Goal: Task Accomplishment & Management: Use online tool/utility

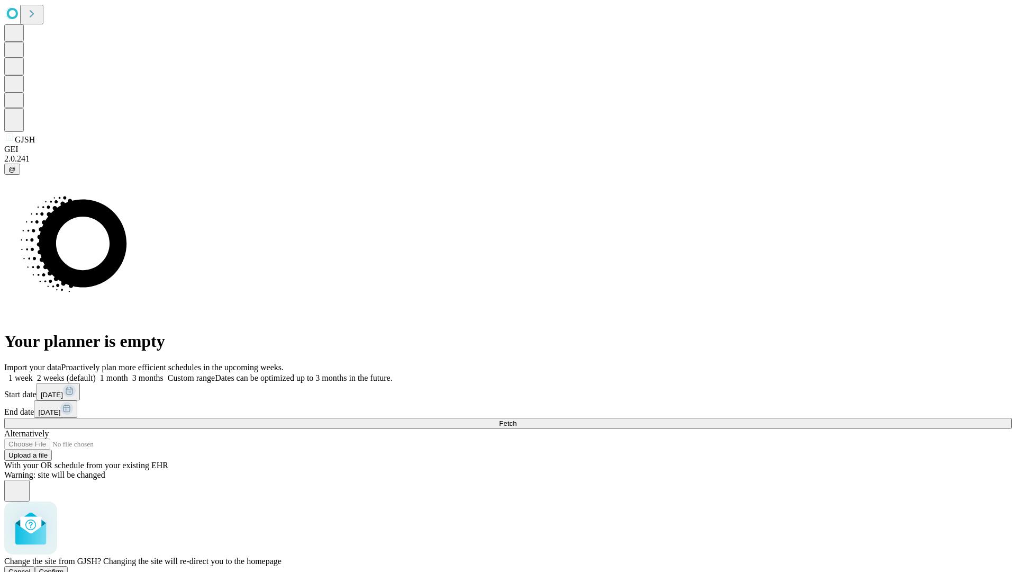
click at [64, 567] on span "Confirm" at bounding box center [51, 571] width 25 height 8
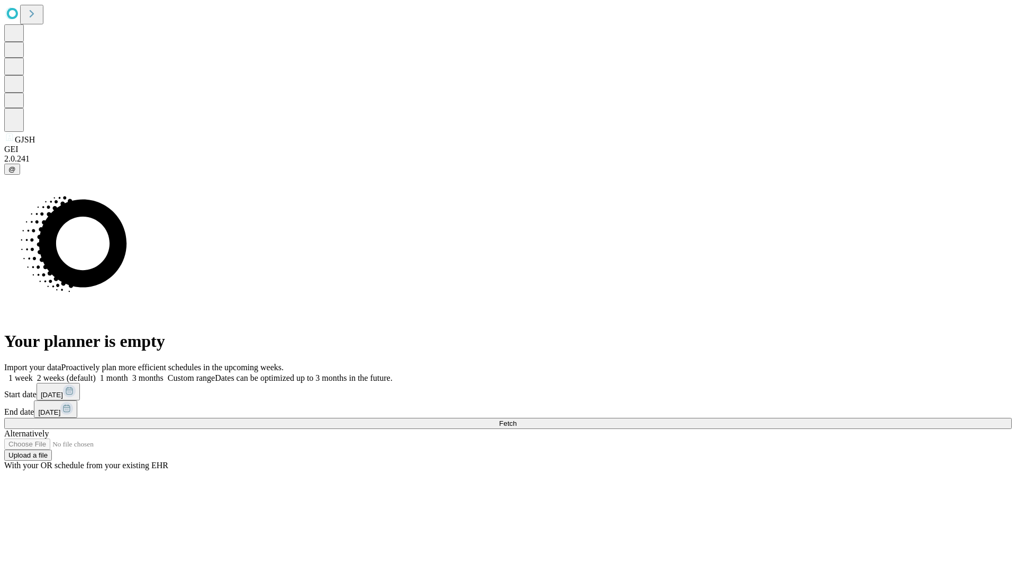
click at [33, 373] on label "1 week" at bounding box center [18, 377] width 29 height 9
click at [517, 419] on span "Fetch" at bounding box center [507, 423] width 17 height 8
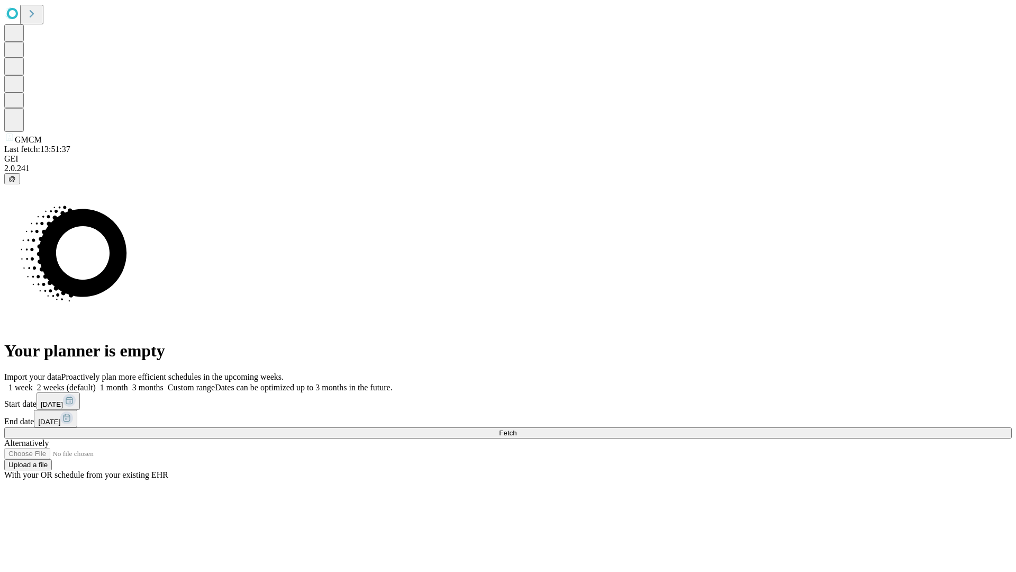
click at [33, 383] on label "1 week" at bounding box center [18, 387] width 29 height 9
click at [517, 429] on span "Fetch" at bounding box center [507, 433] width 17 height 8
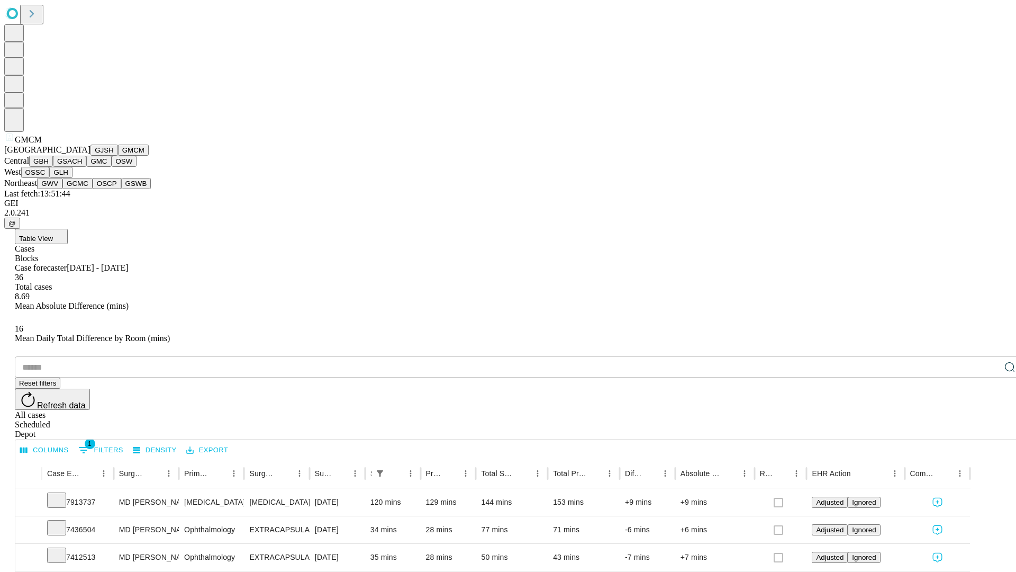
click at [53, 167] on button "GBH" at bounding box center [41, 161] width 24 height 11
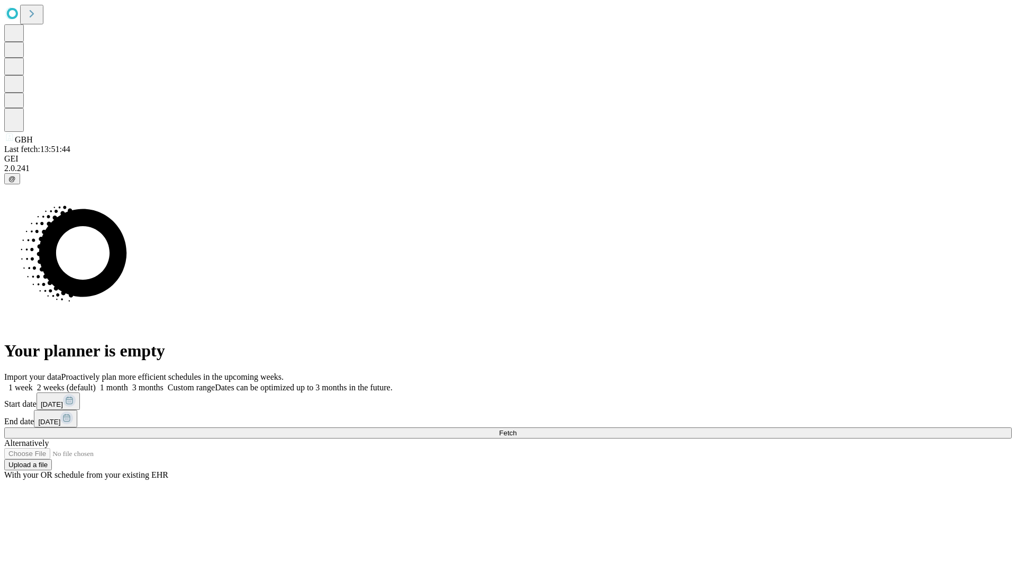
click at [33, 383] on label "1 week" at bounding box center [18, 387] width 29 height 9
click at [517, 429] on span "Fetch" at bounding box center [507, 433] width 17 height 8
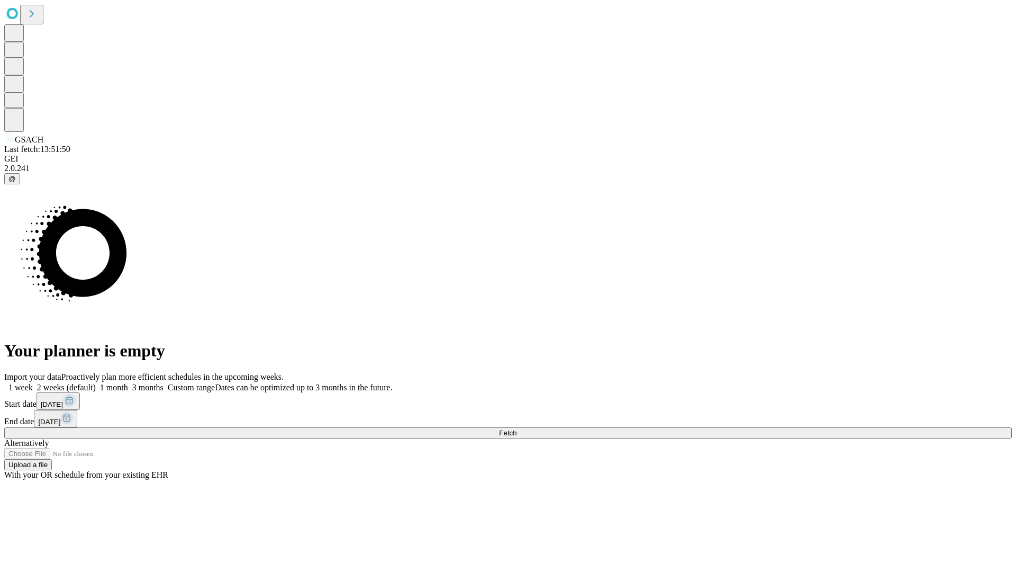
click at [33, 383] on label "1 week" at bounding box center [18, 387] width 29 height 9
click at [517, 429] on span "Fetch" at bounding box center [507, 433] width 17 height 8
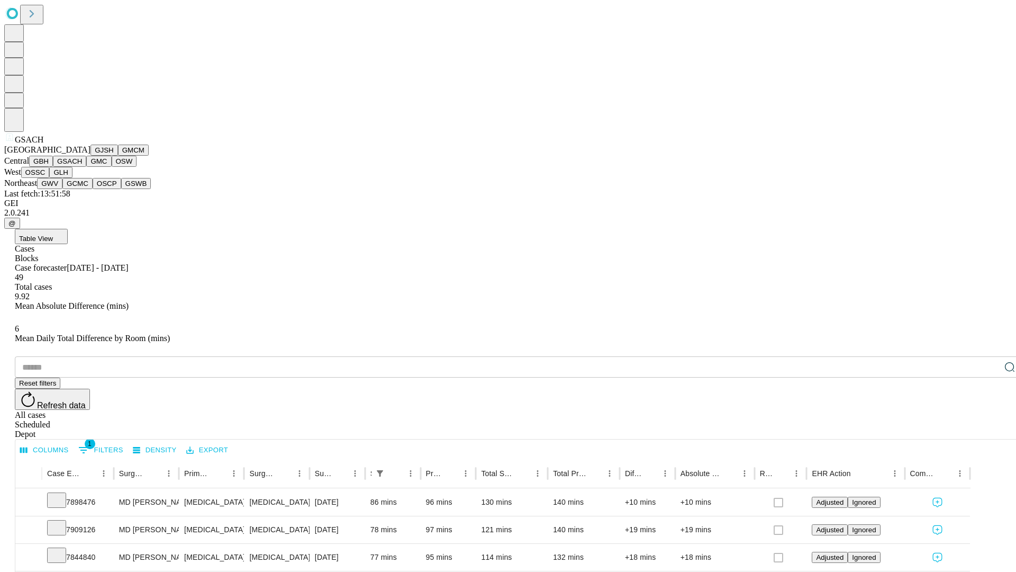
click at [86, 167] on button "GMC" at bounding box center [98, 161] width 25 height 11
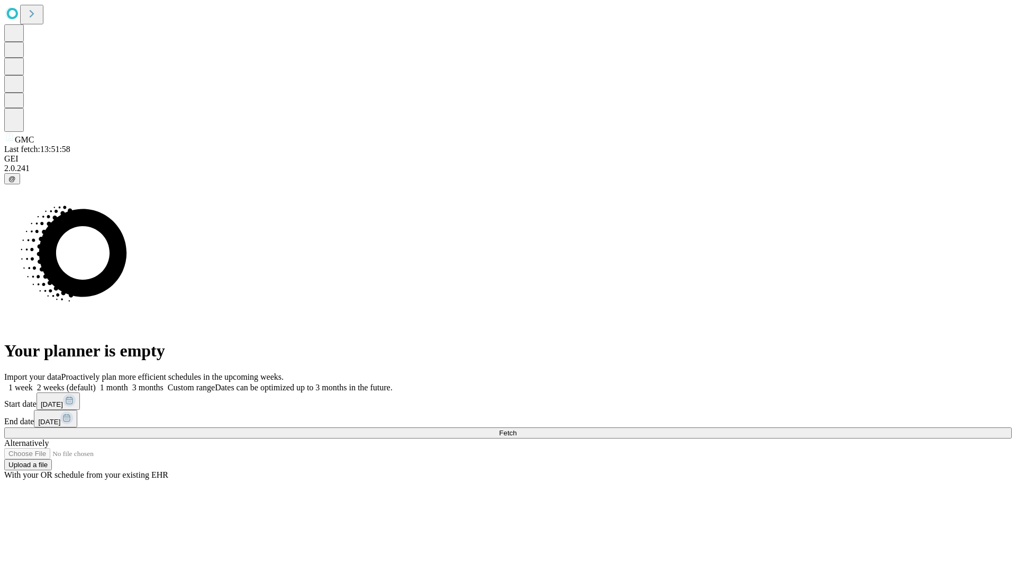
click at [33, 383] on label "1 week" at bounding box center [18, 387] width 29 height 9
click at [517, 429] on span "Fetch" at bounding box center [507, 433] width 17 height 8
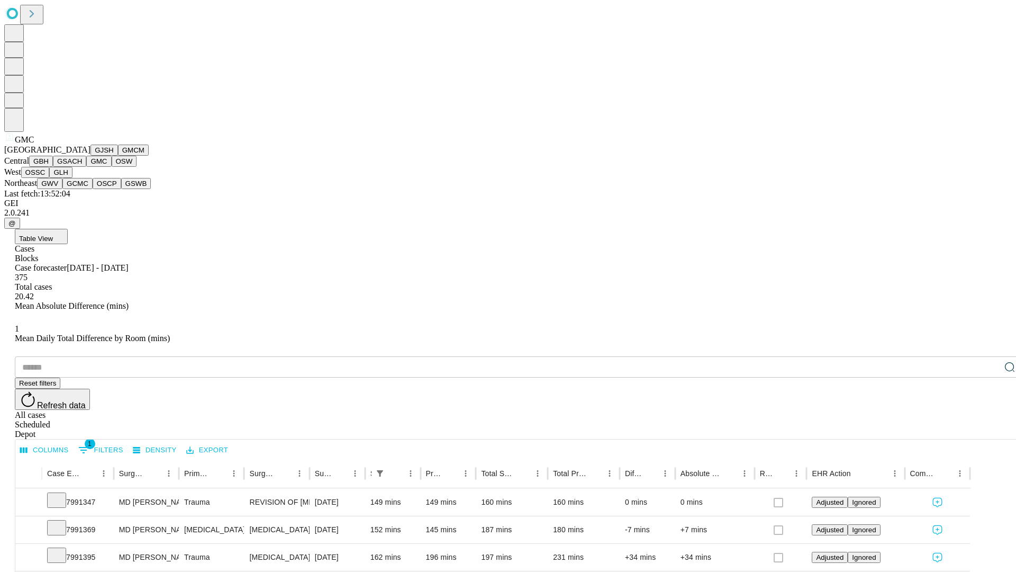
click at [112, 167] on button "OSW" at bounding box center [124, 161] width 25 height 11
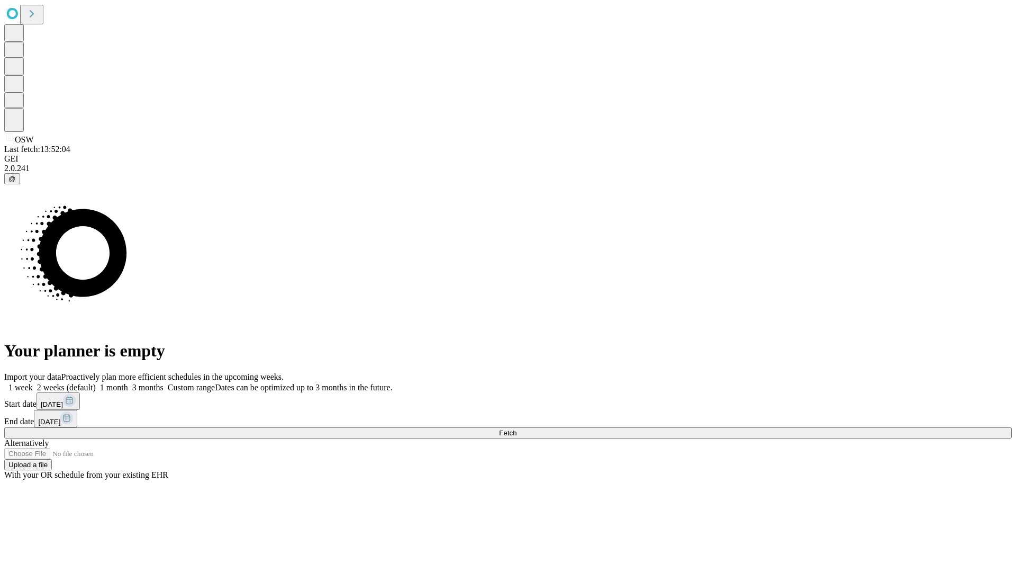
click at [33, 383] on label "1 week" at bounding box center [18, 387] width 29 height 9
click at [517, 429] on span "Fetch" at bounding box center [507, 433] width 17 height 8
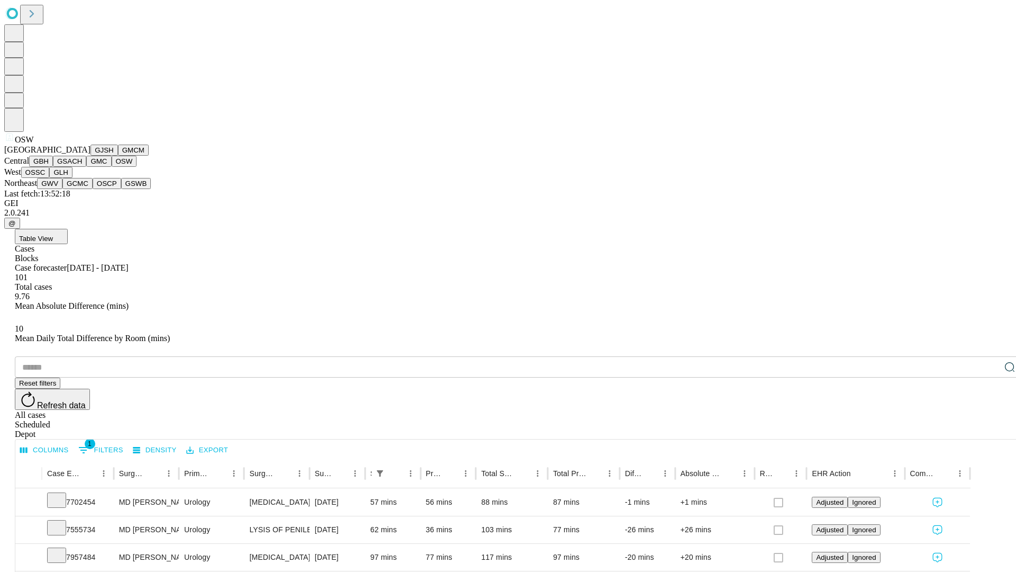
click at [50, 178] on button "OSSC" at bounding box center [35, 172] width 29 height 11
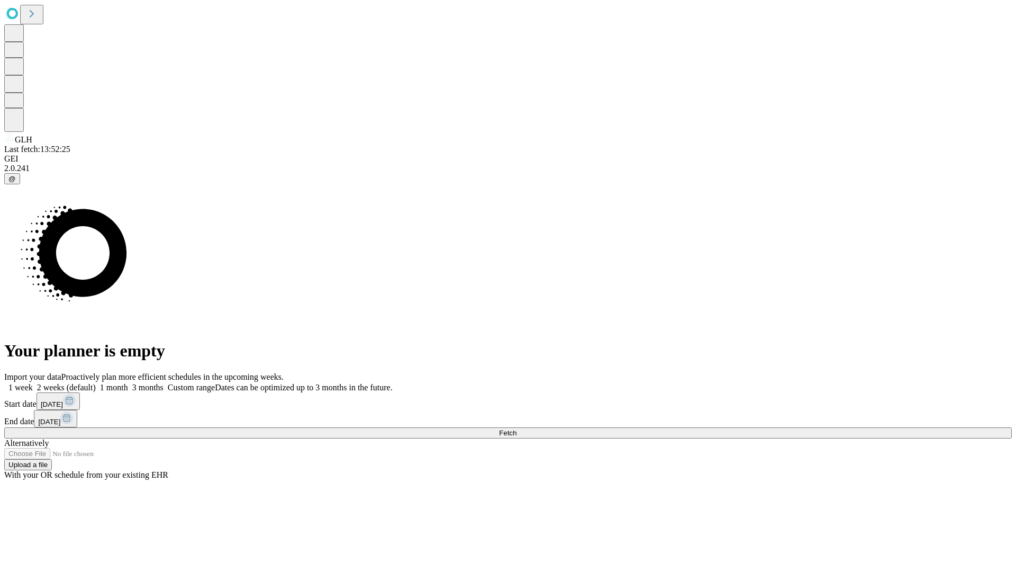
click at [33, 383] on label "1 week" at bounding box center [18, 387] width 29 height 9
click at [517, 429] on span "Fetch" at bounding box center [507, 433] width 17 height 8
click at [33, 383] on label "1 week" at bounding box center [18, 387] width 29 height 9
click at [517, 429] on span "Fetch" at bounding box center [507, 433] width 17 height 8
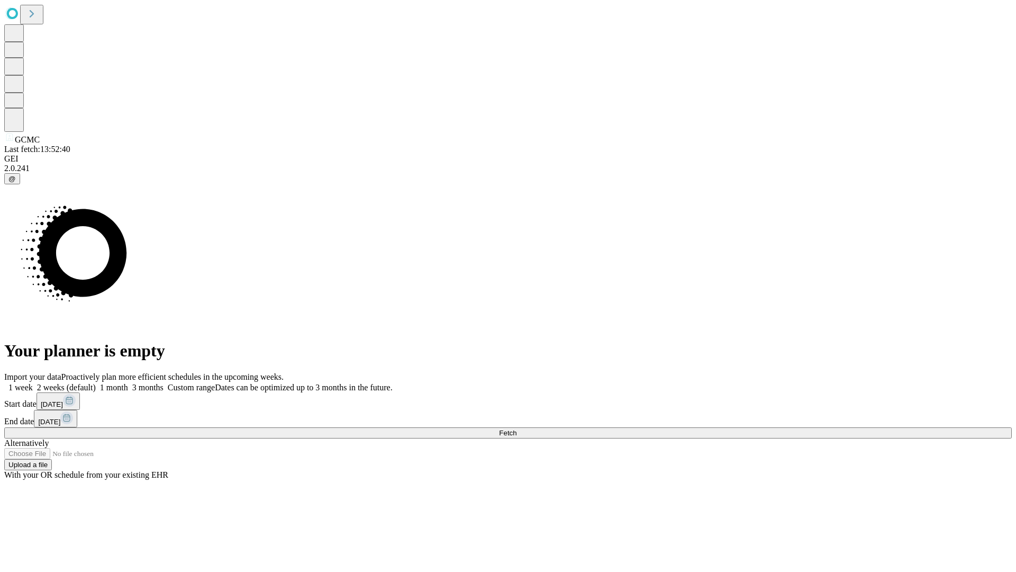
click at [33, 383] on label "1 week" at bounding box center [18, 387] width 29 height 9
click at [517, 429] on span "Fetch" at bounding box center [507, 433] width 17 height 8
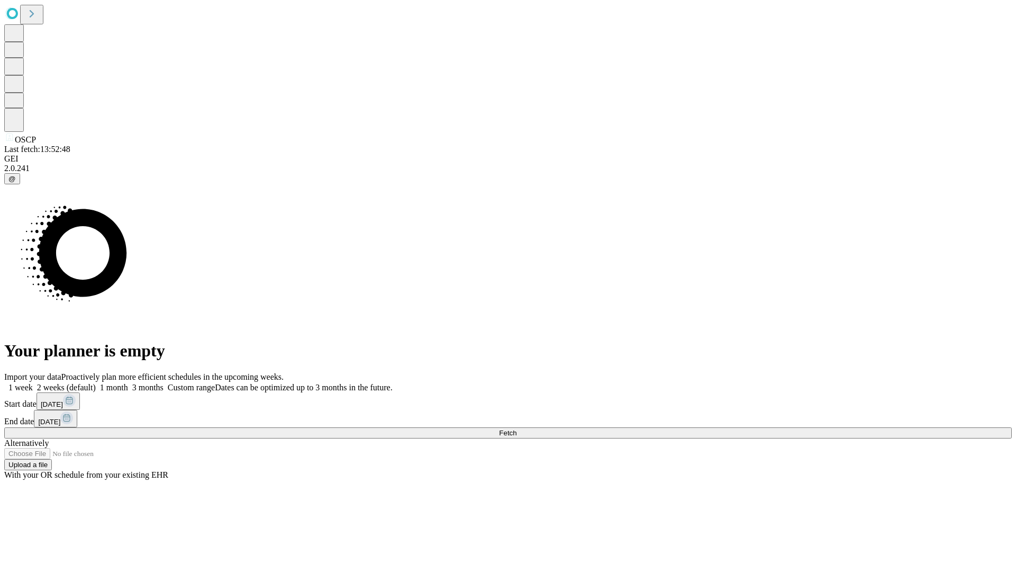
click at [33, 383] on label "1 week" at bounding box center [18, 387] width 29 height 9
click at [517, 429] on span "Fetch" at bounding box center [507, 433] width 17 height 8
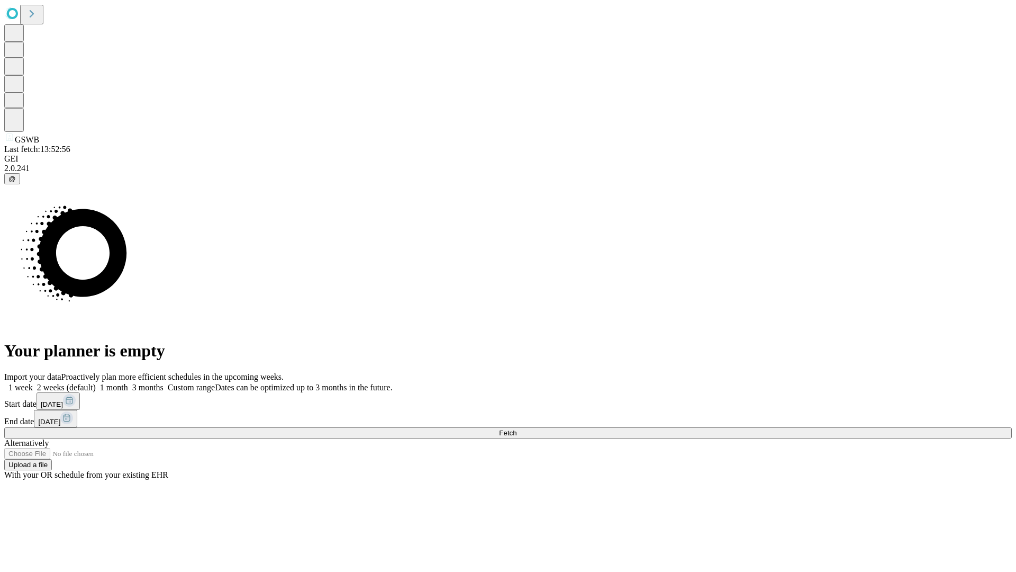
click at [33, 383] on label "1 week" at bounding box center [18, 387] width 29 height 9
click at [517, 429] on span "Fetch" at bounding box center [507, 433] width 17 height 8
